Goal: Transaction & Acquisition: Subscribe to service/newsletter

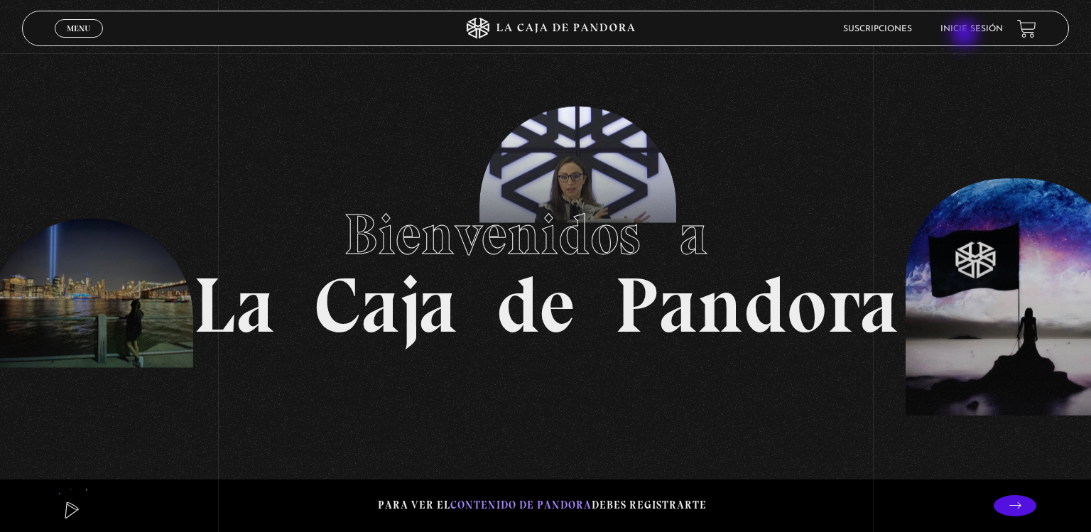
click at [966, 35] on li "Inicie sesión" at bounding box center [972, 29] width 63 height 22
click at [966, 23] on li "Inicie sesión" at bounding box center [972, 29] width 63 height 22
click at [1023, 513] on p at bounding box center [1015, 505] width 43 height 21
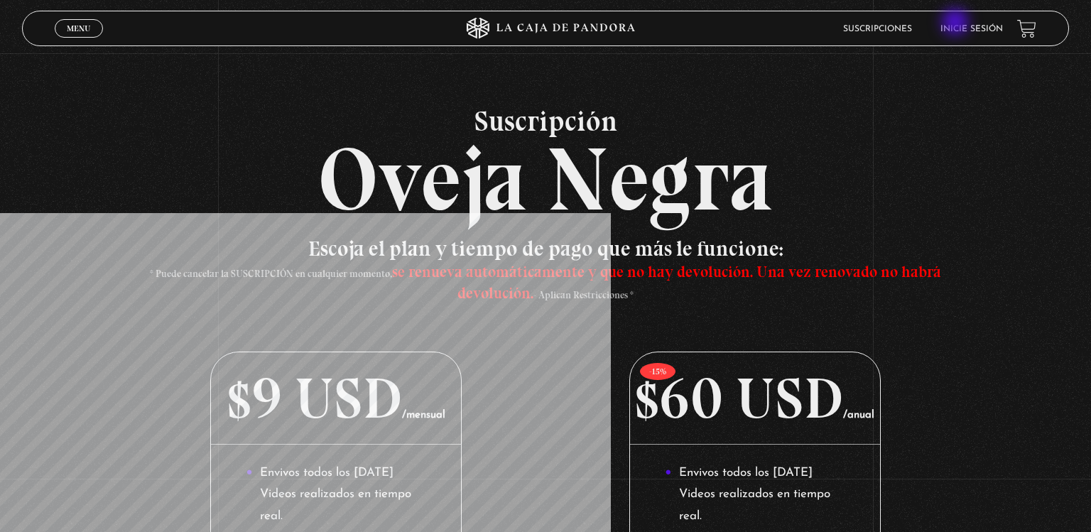
click at [957, 23] on li "Inicie sesión" at bounding box center [972, 29] width 63 height 22
click at [968, 35] on li "Inicie sesión" at bounding box center [972, 29] width 63 height 22
click at [968, 23] on li "Inicie sesión" at bounding box center [972, 29] width 63 height 22
click at [92, 23] on link "Menu Cerrar" at bounding box center [79, 28] width 48 height 18
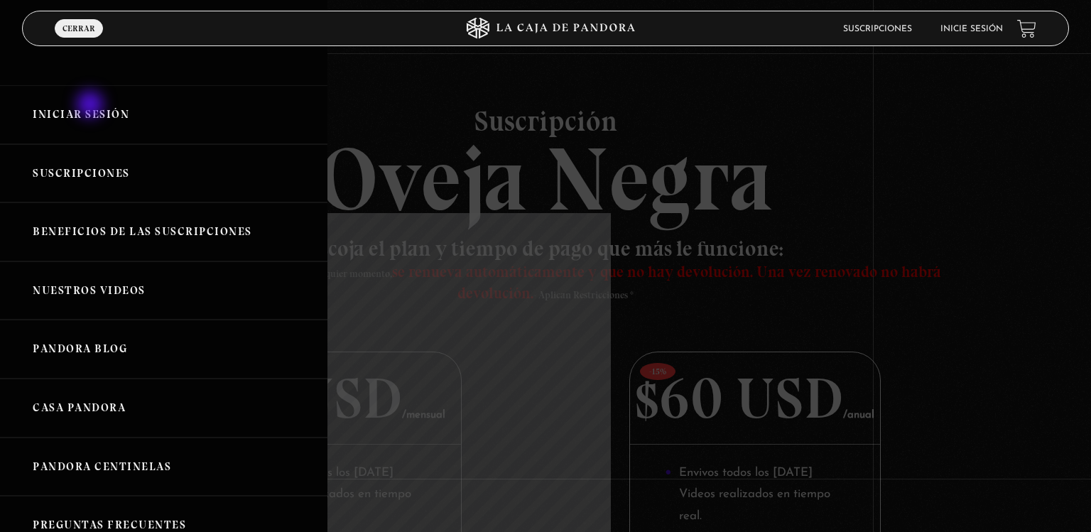
click at [92, 106] on link "Iniciar Sesión" at bounding box center [164, 114] width 328 height 59
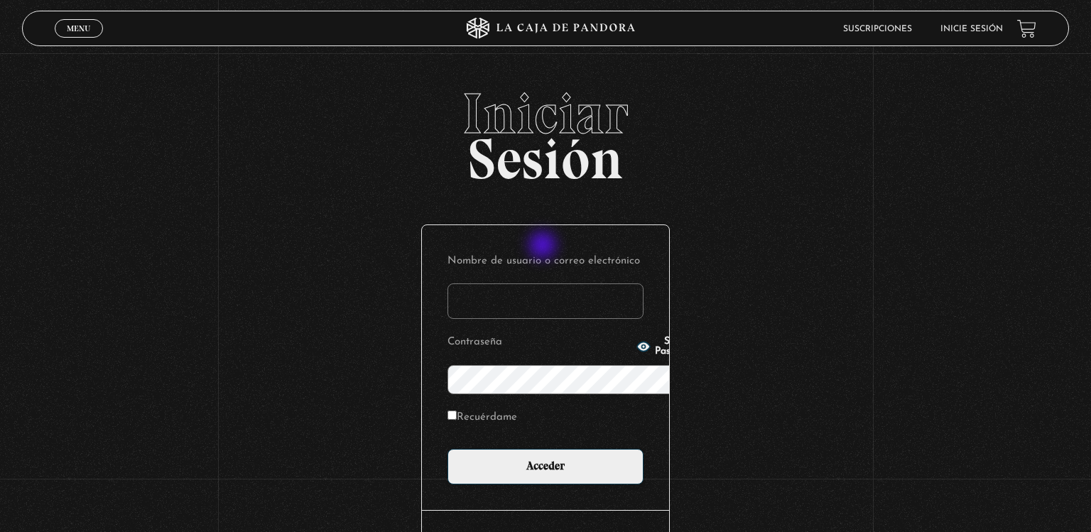
click at [544, 284] on input "Nombre de usuario o correo electrónico" at bounding box center [546, 302] width 196 height 36
type input "karina.hcerrato@gmail.com"
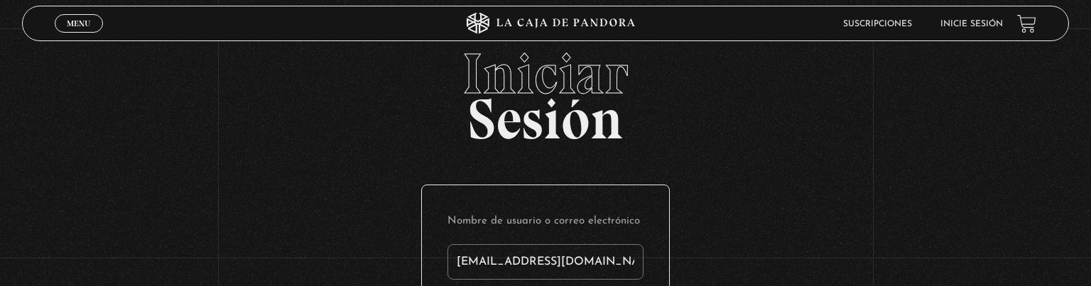
scroll to position [13, 0]
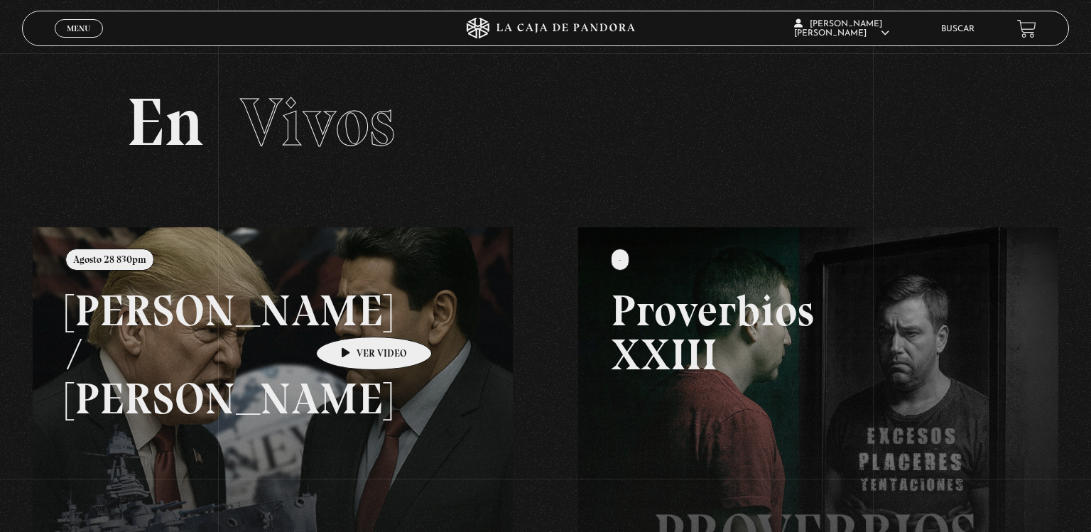
click at [352, 315] on link at bounding box center [578, 493] width 1091 height 532
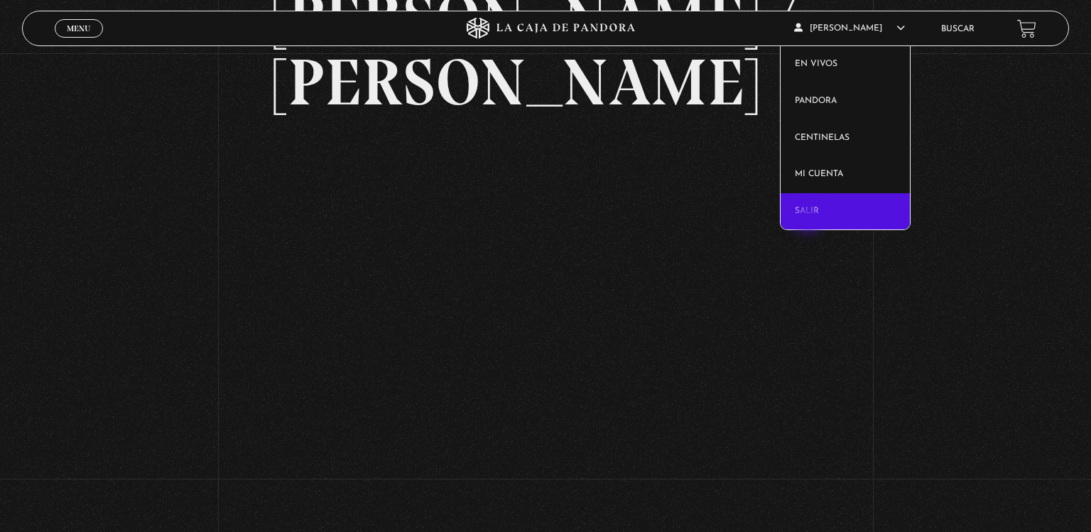
scroll to position [159, 0]
